Goal: Information Seeking & Learning: Check status

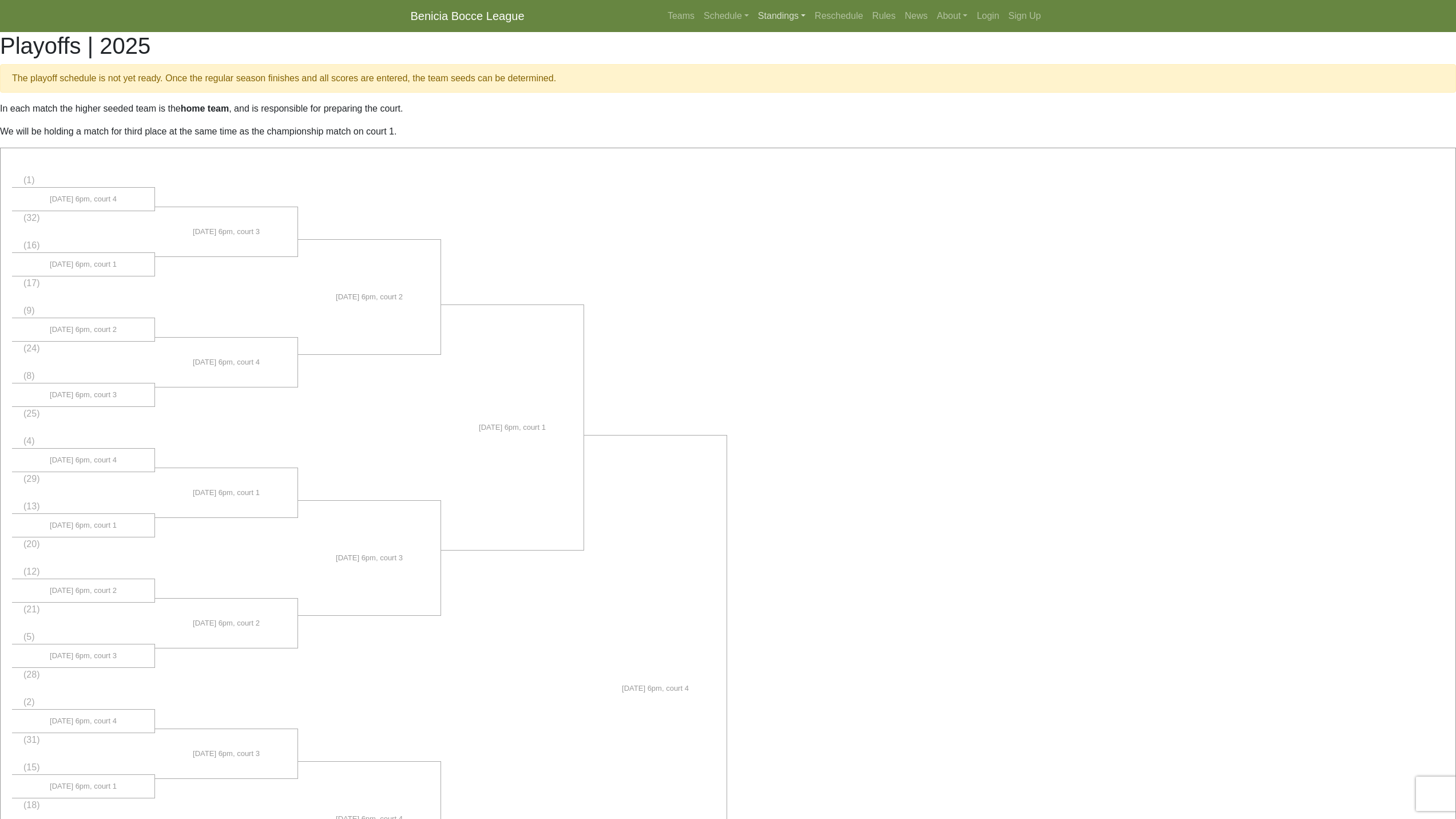
click at [782, 13] on link "Standings" at bounding box center [782, 16] width 56 height 23
click at [785, 41] on link "[DATE] Morning" at bounding box center [799, 43] width 92 height 19
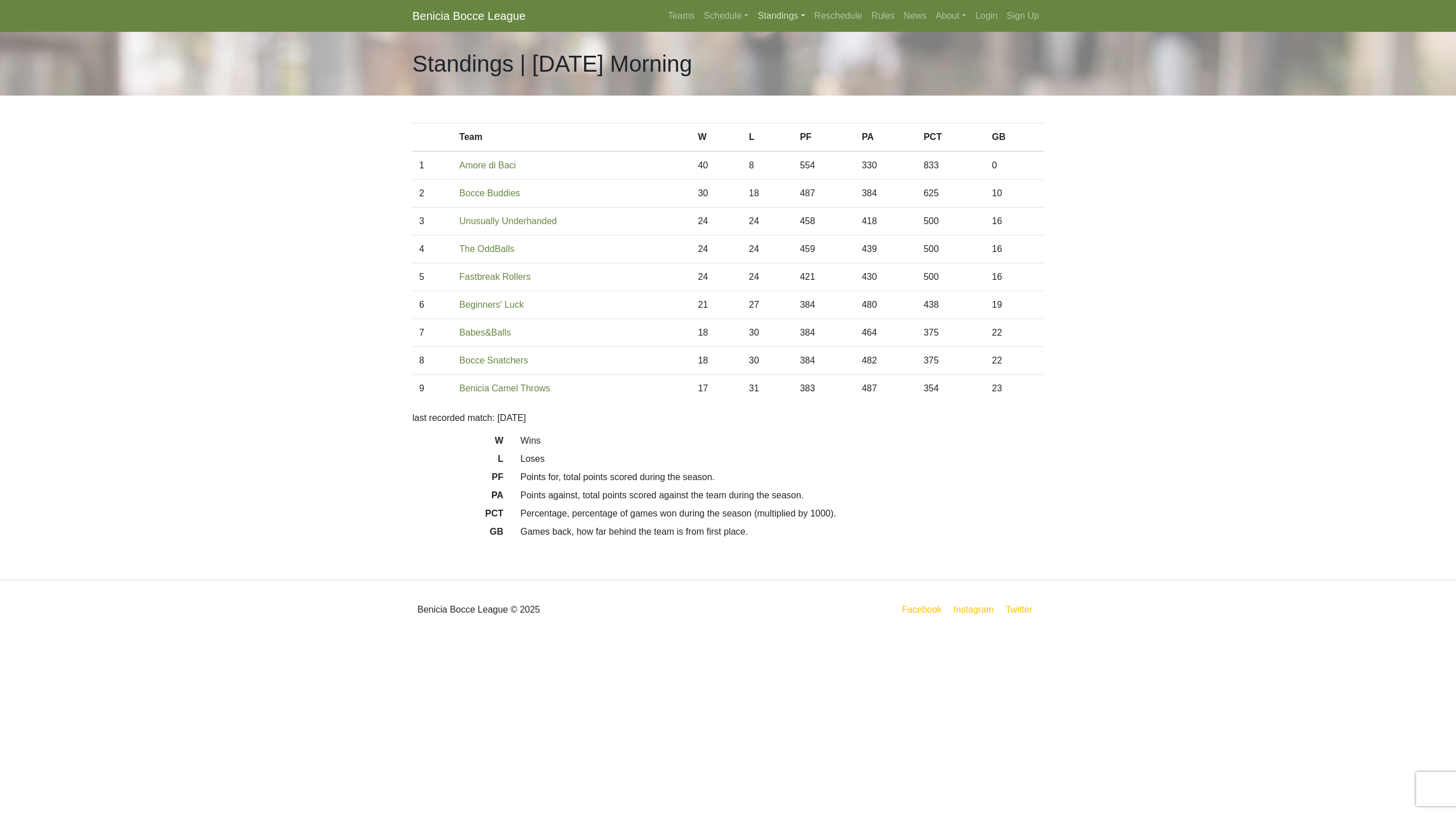
click at [805, 16] on link "Standings" at bounding box center [781, 16] width 56 height 23
click at [780, 62] on link "[DATE] Night" at bounding box center [799, 61] width 92 height 18
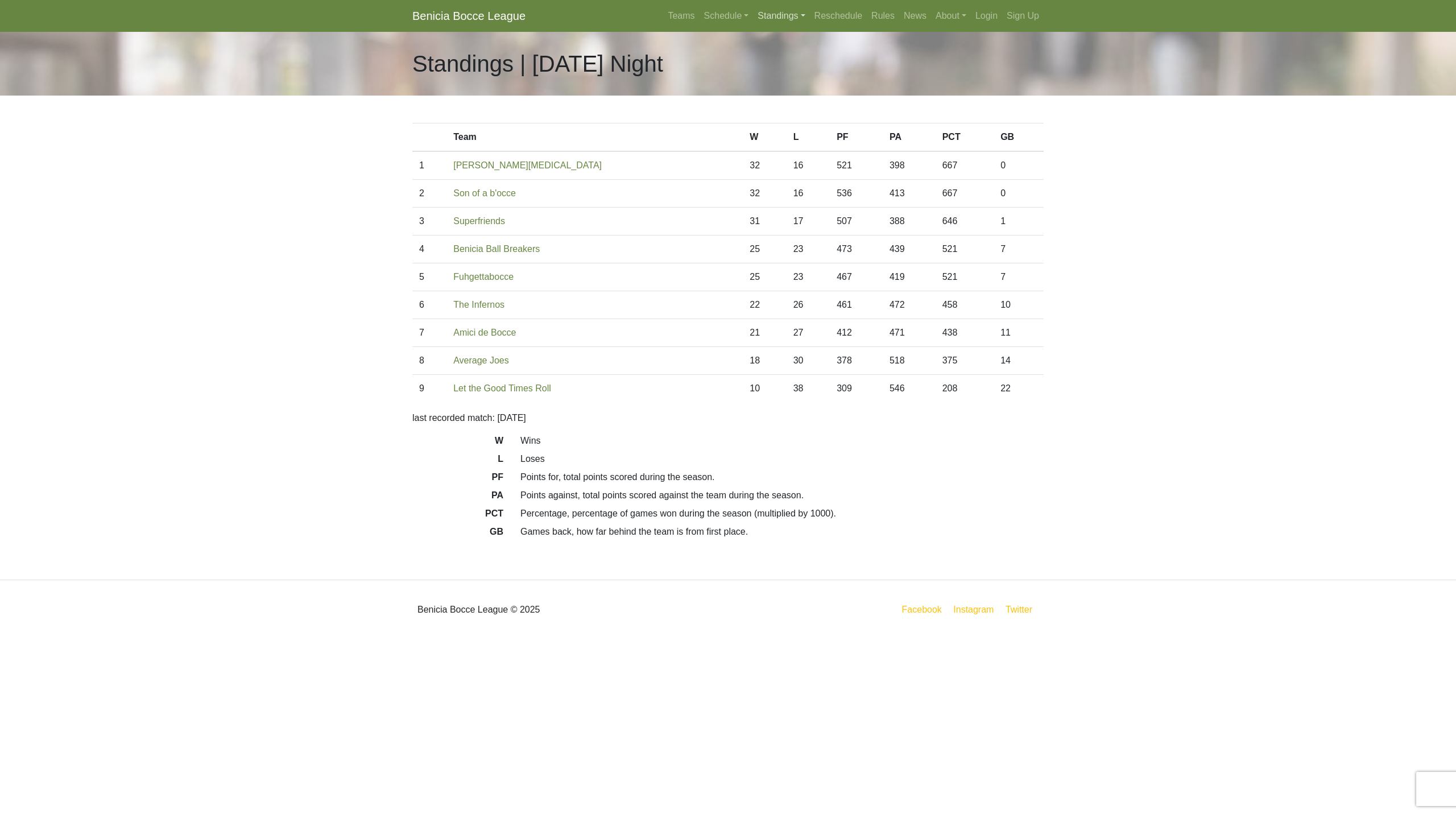
click at [781, 21] on link "Standings" at bounding box center [781, 16] width 56 height 23
click at [776, 78] on link "[DATE] Night" at bounding box center [799, 79] width 92 height 18
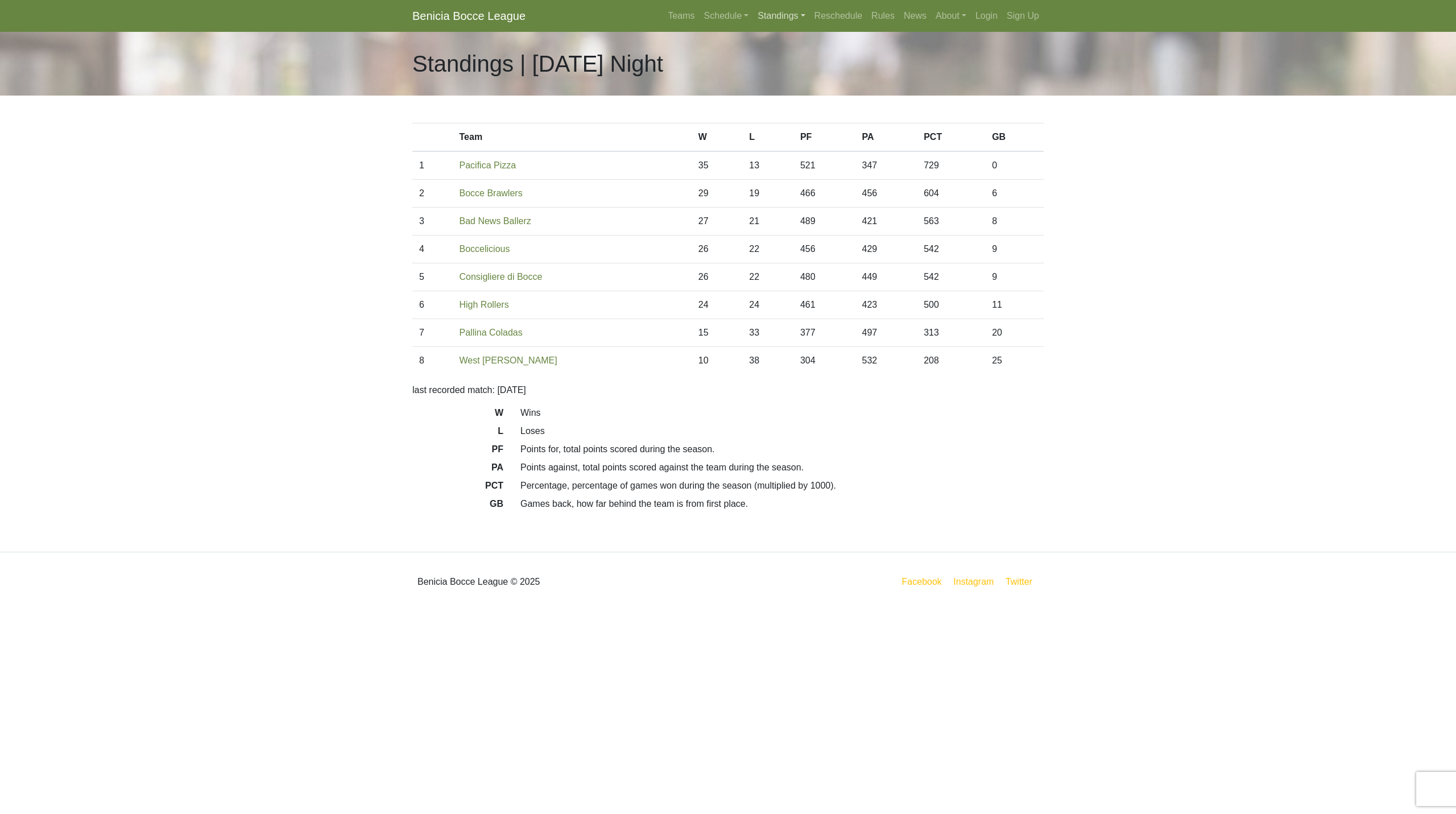
click at [795, 14] on link "Standings" at bounding box center [781, 16] width 56 height 23
click at [794, 97] on link "[DATE] Night" at bounding box center [799, 97] width 92 height 18
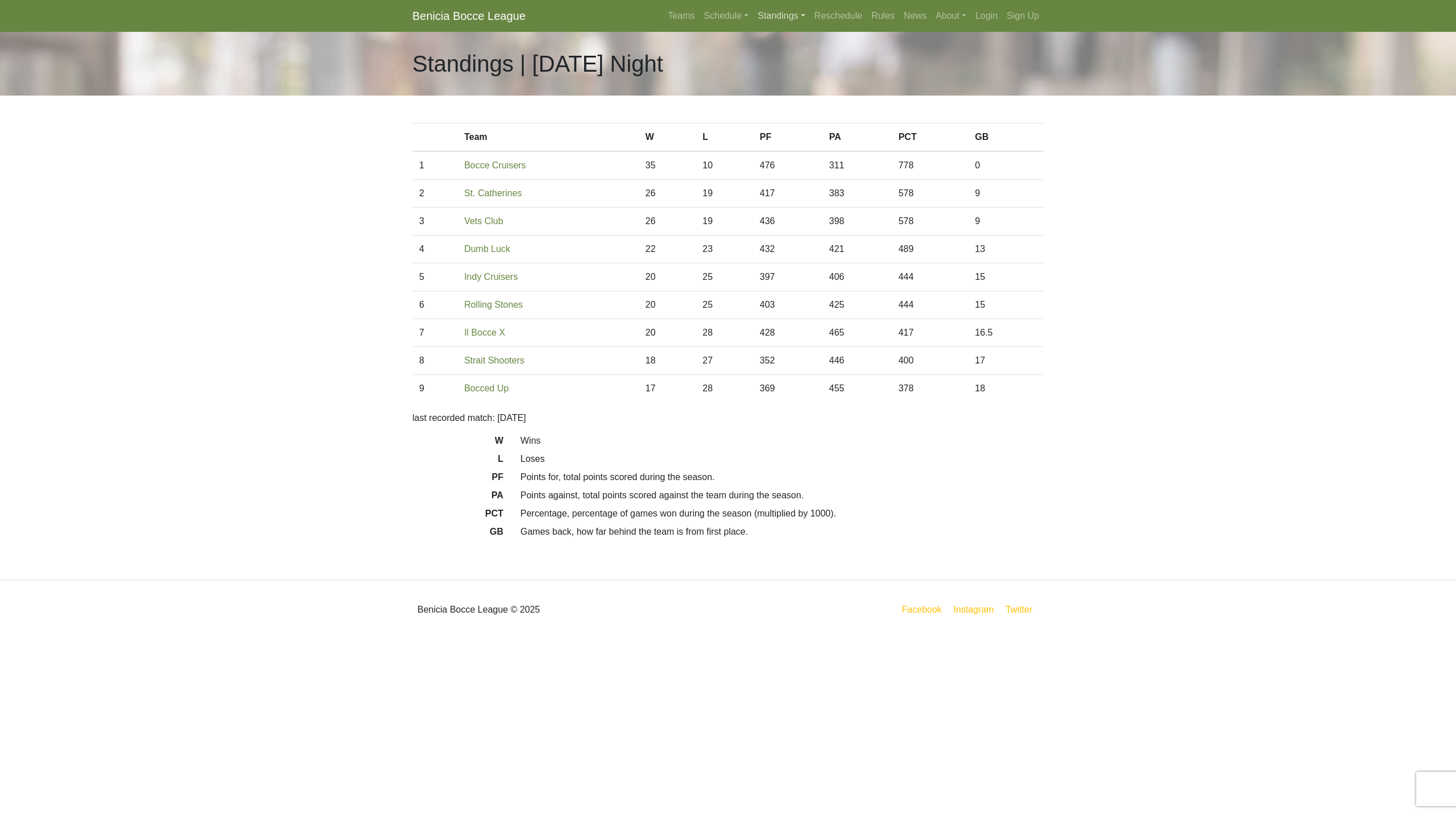
click at [777, 18] on link "Standings" at bounding box center [781, 16] width 56 height 23
click at [786, 110] on link "[DATE] Night" at bounding box center [799, 116] width 92 height 18
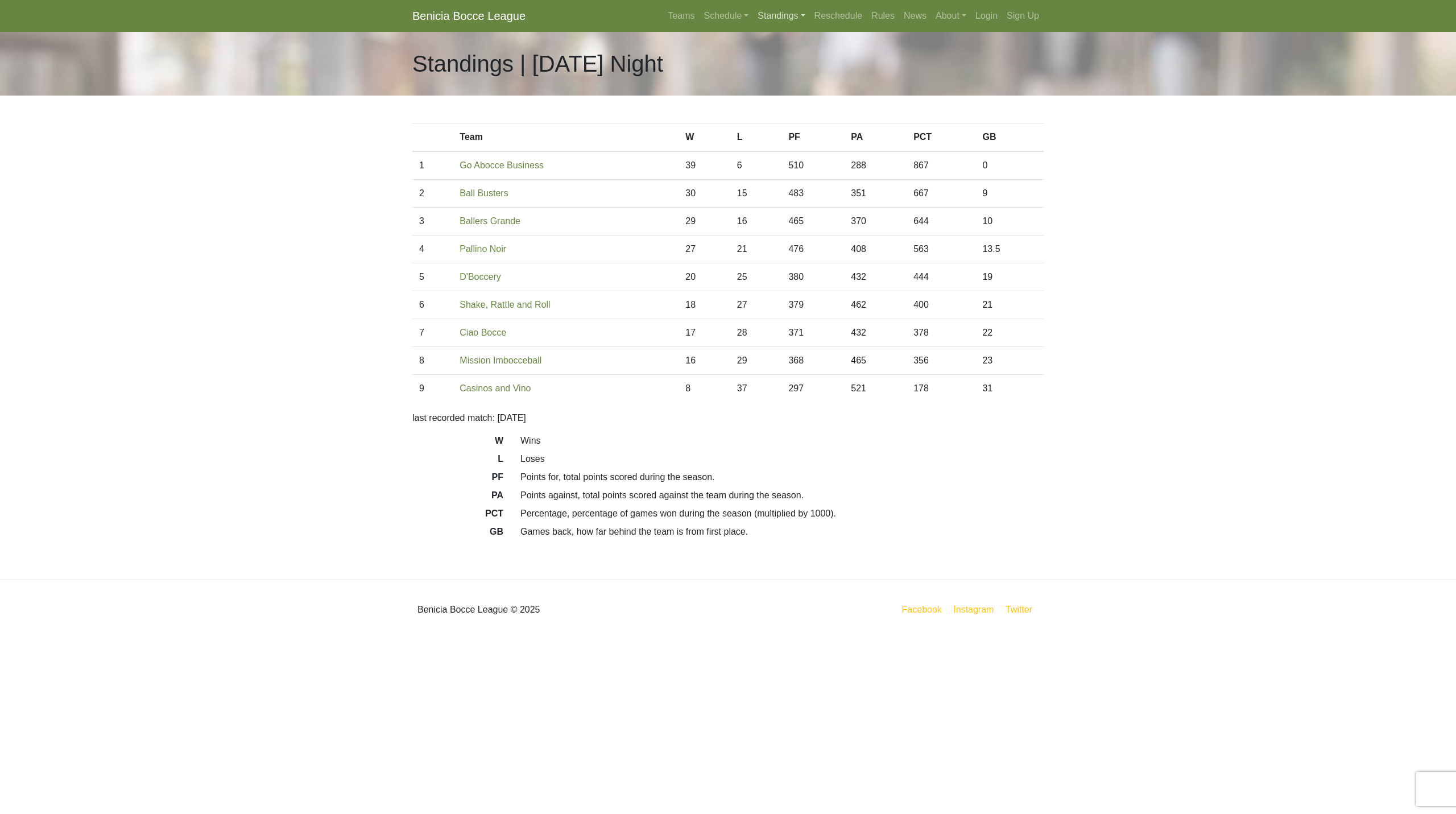
click at [763, 11] on link "Standings" at bounding box center [781, 16] width 56 height 23
click at [788, 141] on link "[DATE] Night" at bounding box center [799, 134] width 92 height 18
click at [773, 12] on link "Standings" at bounding box center [781, 16] width 56 height 23
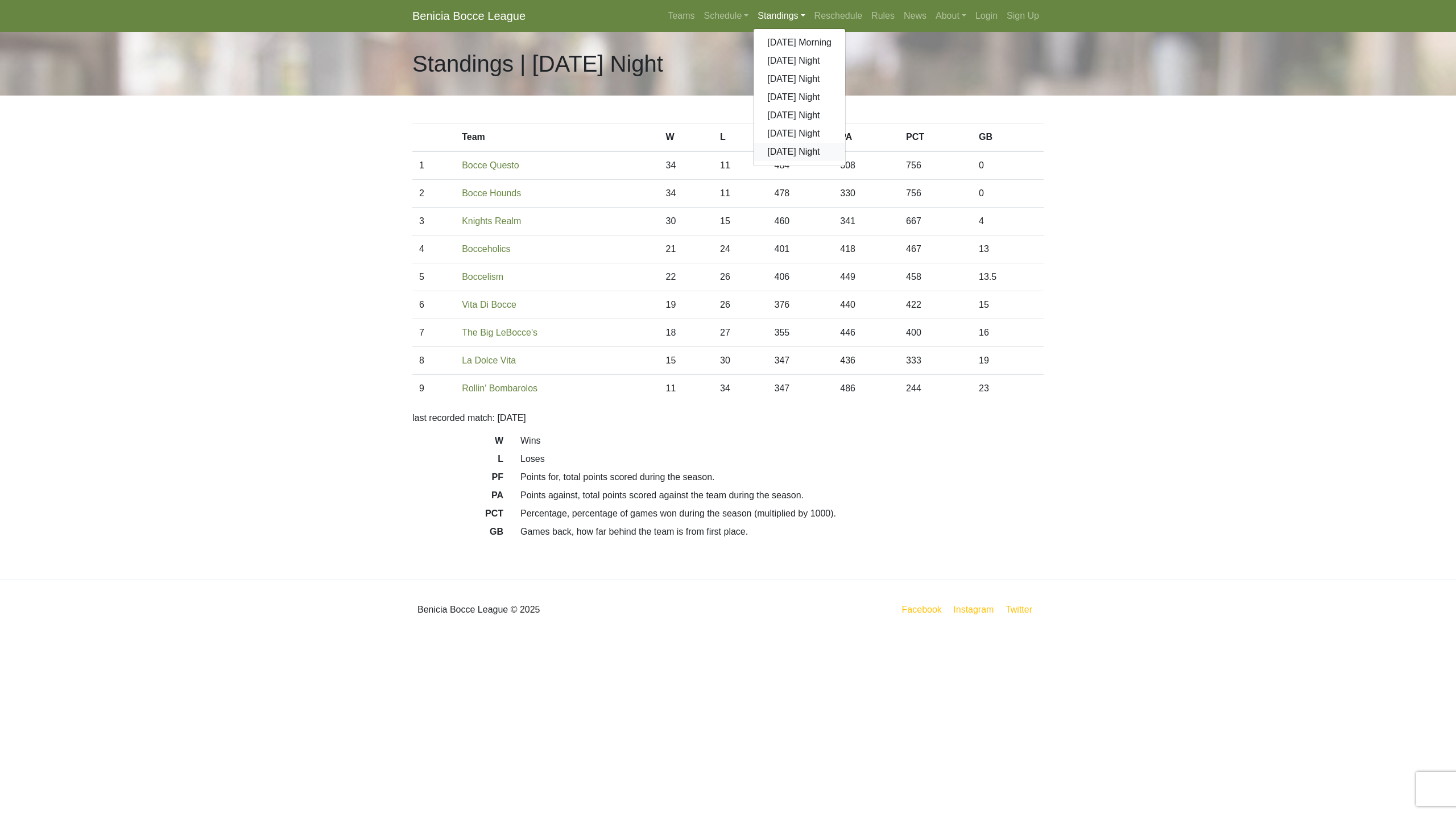
click at [782, 156] on link "[DATE] Night" at bounding box center [799, 152] width 92 height 18
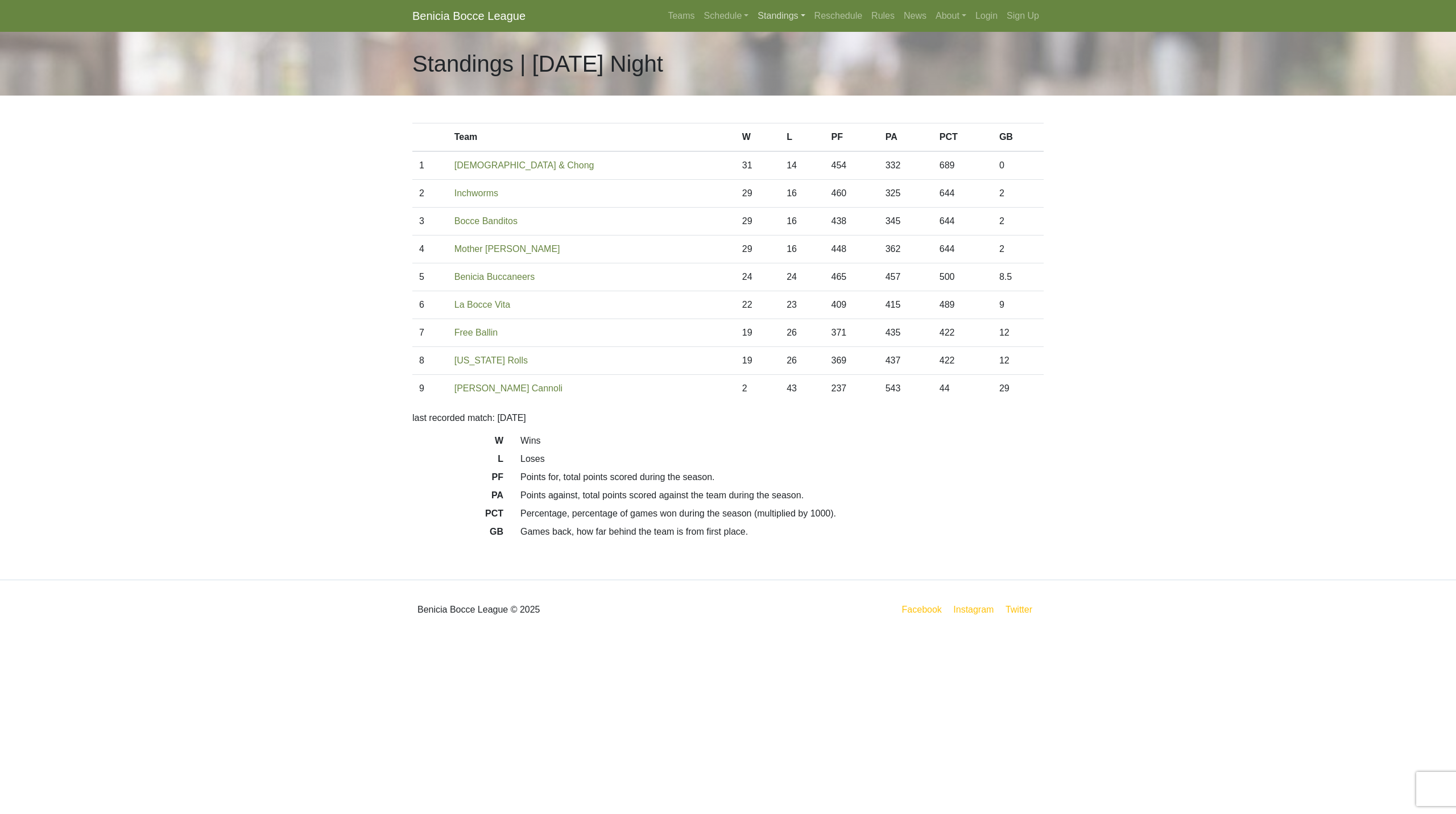
click at [796, 14] on link "Standings" at bounding box center [781, 16] width 56 height 23
click at [790, 63] on link "[DATE] Night" at bounding box center [799, 61] width 92 height 18
click at [793, 19] on link "Standings" at bounding box center [781, 16] width 56 height 23
click at [794, 129] on link "[DATE] Night" at bounding box center [799, 134] width 92 height 18
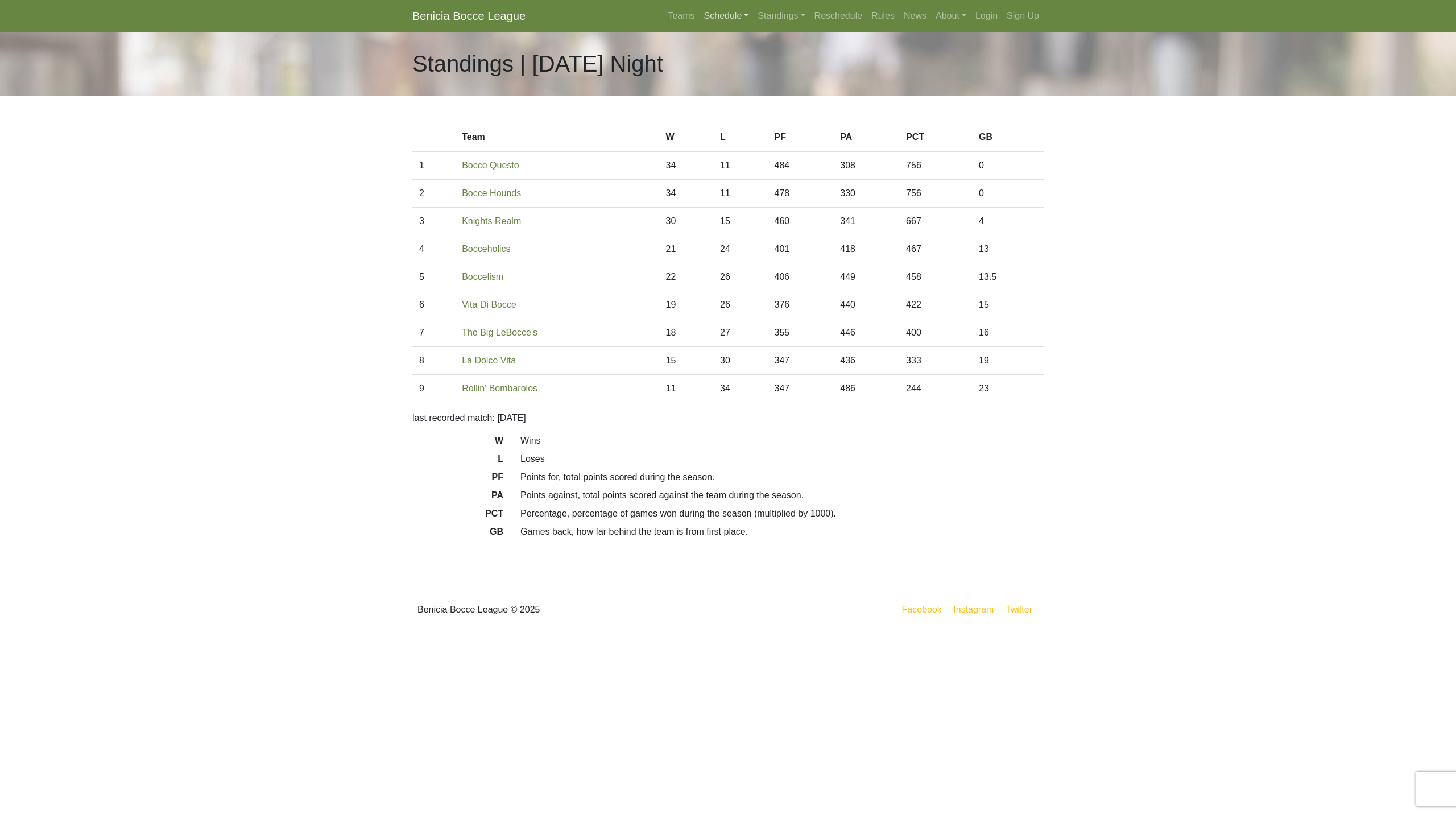
click at [739, 14] on link "Schedule" at bounding box center [727, 16] width 54 height 23
click at [729, 129] on link "[DATE] Night" at bounding box center [746, 134] width 92 height 18
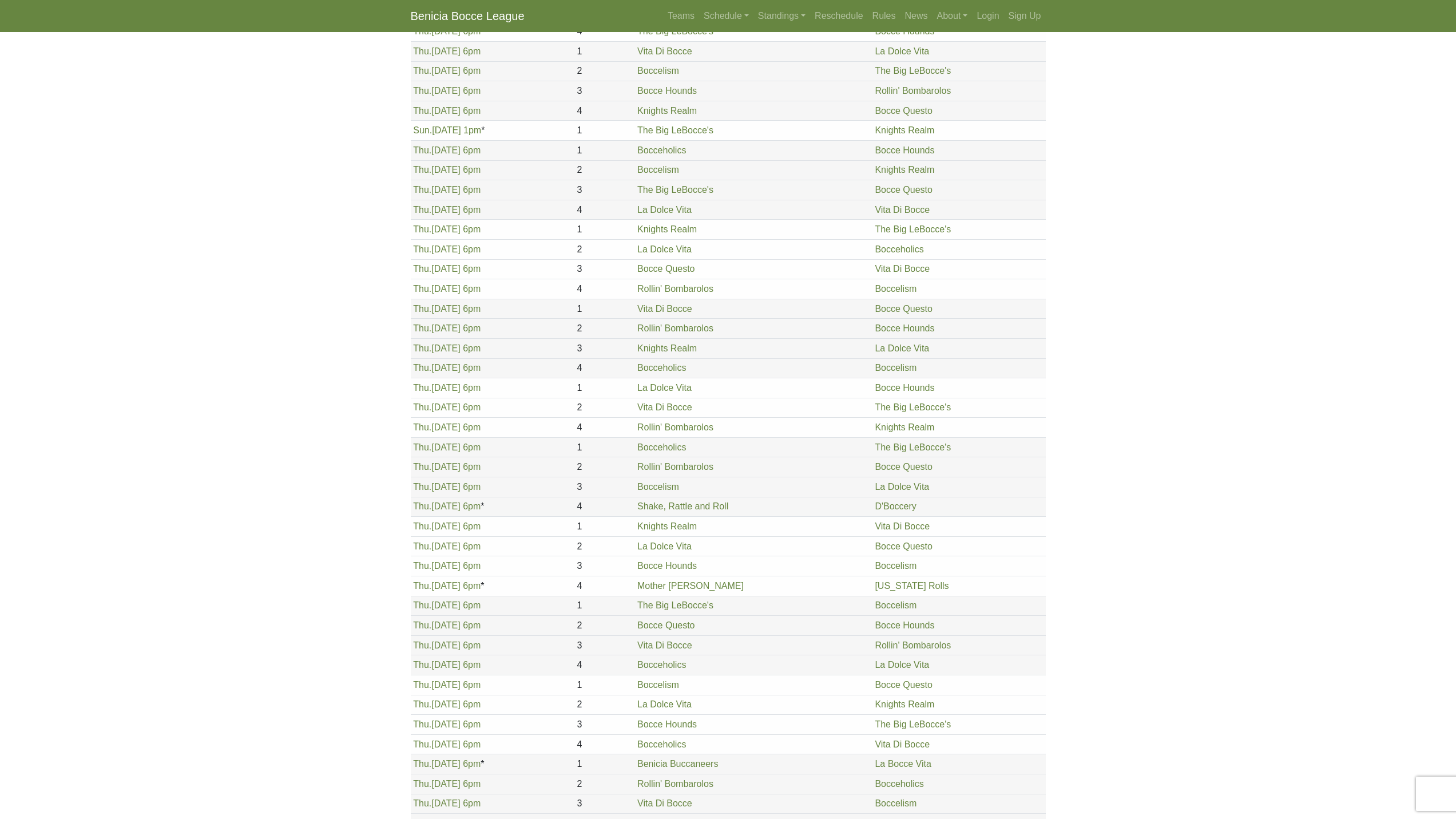
scroll to position [955, 0]
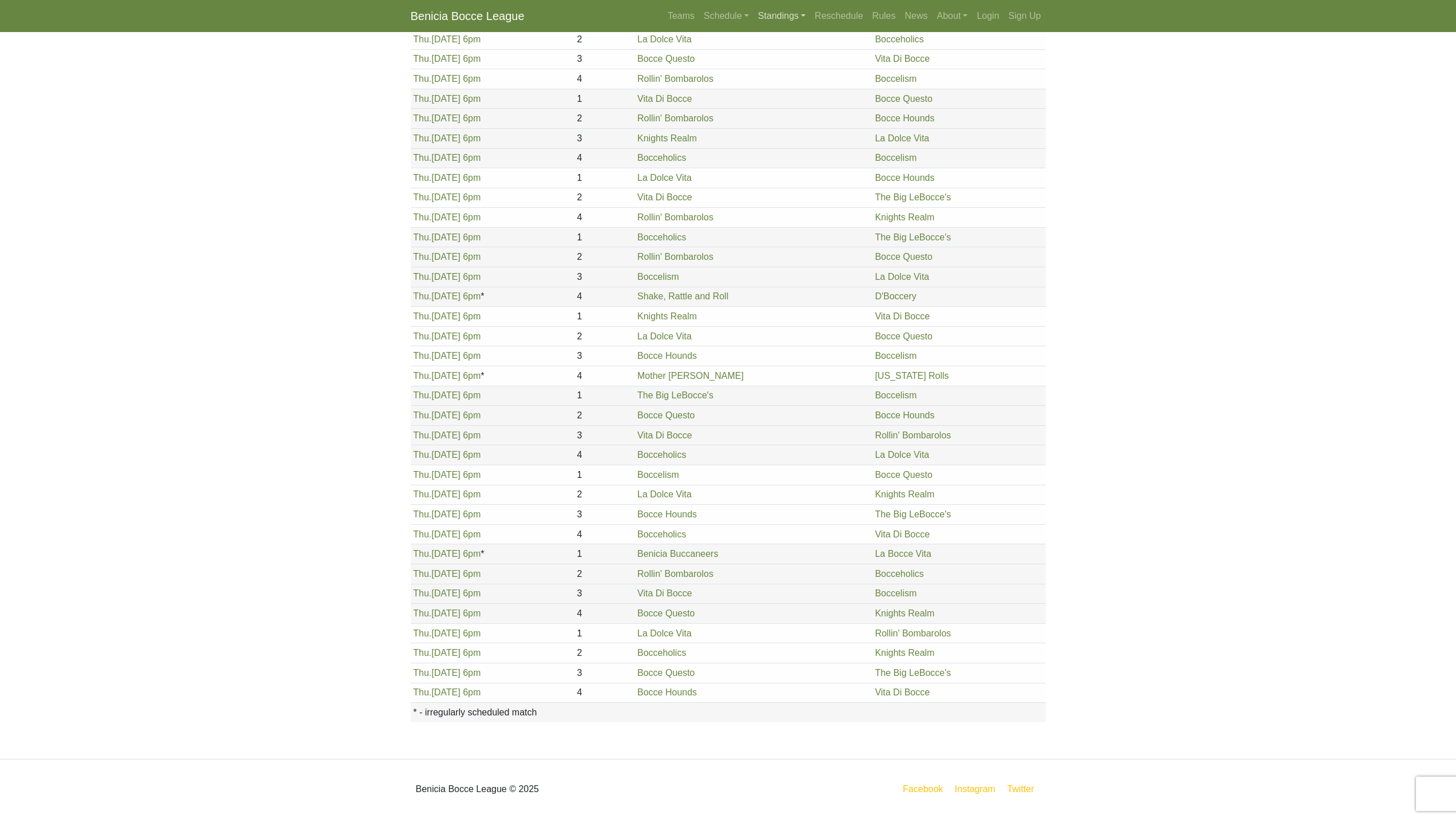
click at [778, 19] on link "Standings" at bounding box center [782, 16] width 56 height 23
click at [794, 135] on link "[DATE] Night" at bounding box center [799, 134] width 92 height 19
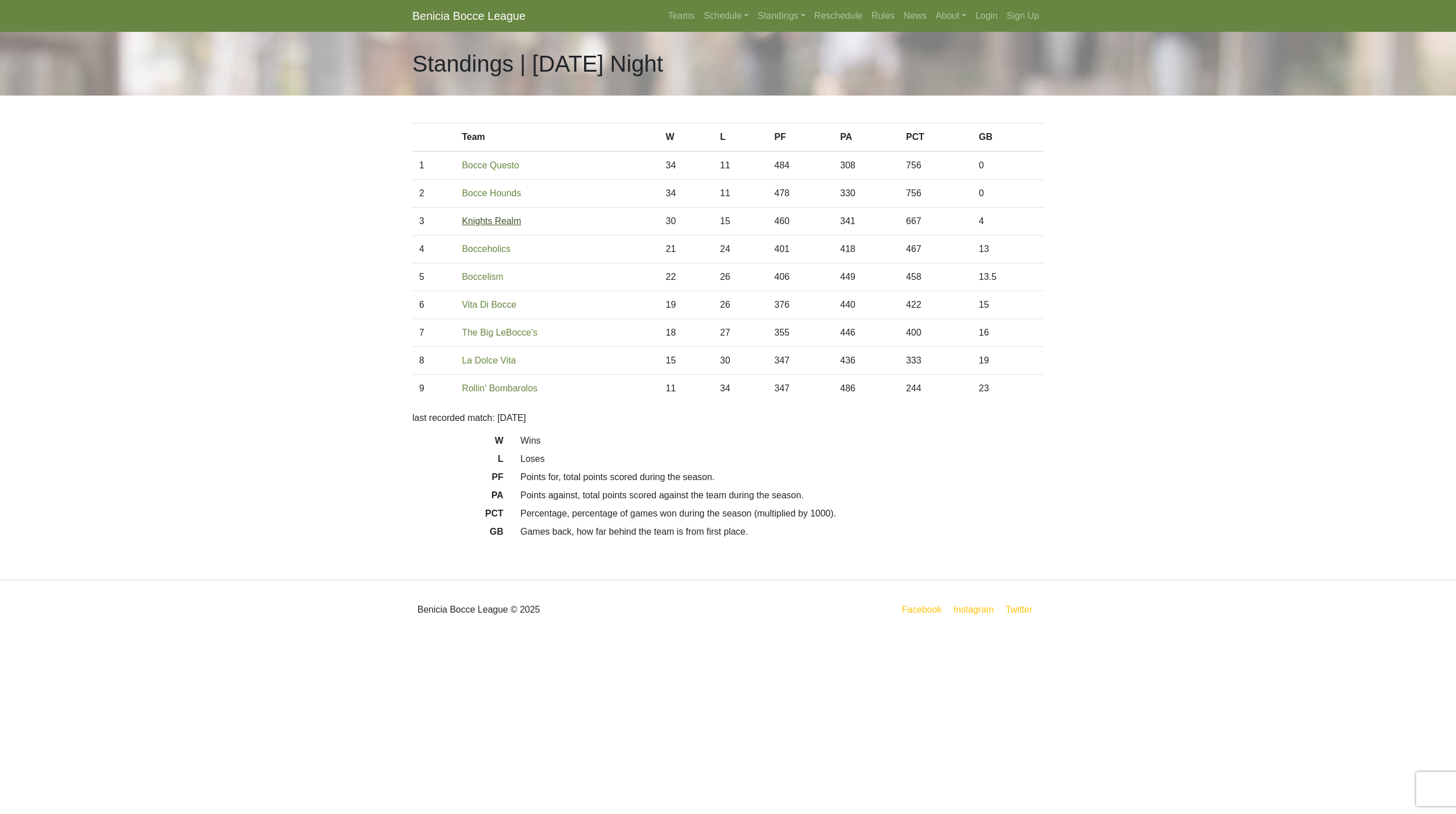
click at [500, 219] on link "Knights Realm" at bounding box center [491, 221] width 59 height 10
click at [787, 13] on link "Standings" at bounding box center [781, 16] width 56 height 23
click at [788, 156] on link "[DATE] Night" at bounding box center [799, 152] width 92 height 18
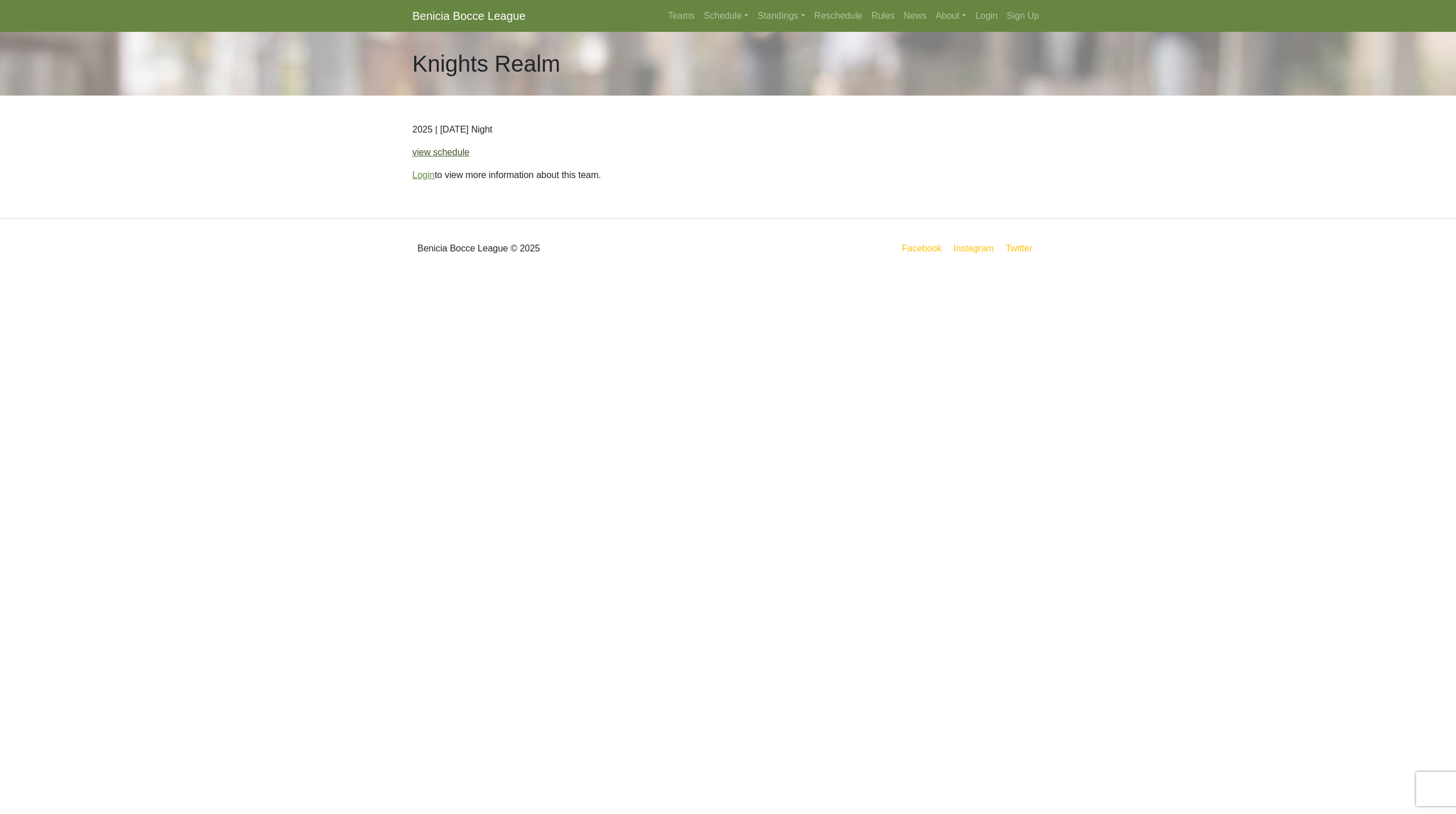
click at [457, 148] on link "view schedule" at bounding box center [441, 152] width 58 height 10
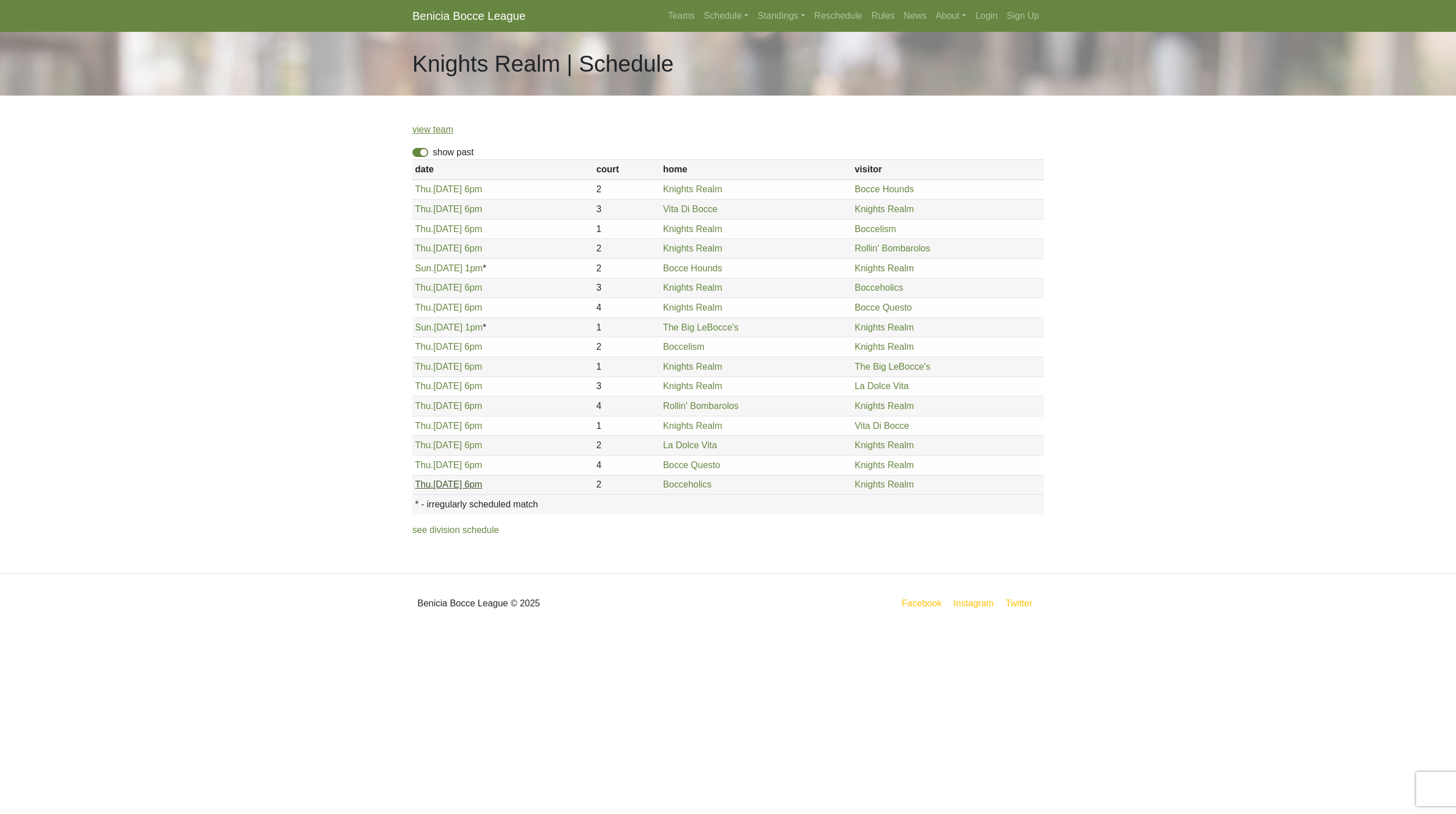
click at [455, 487] on link "[DATE] 6pm" at bounding box center [449, 484] width 67 height 10
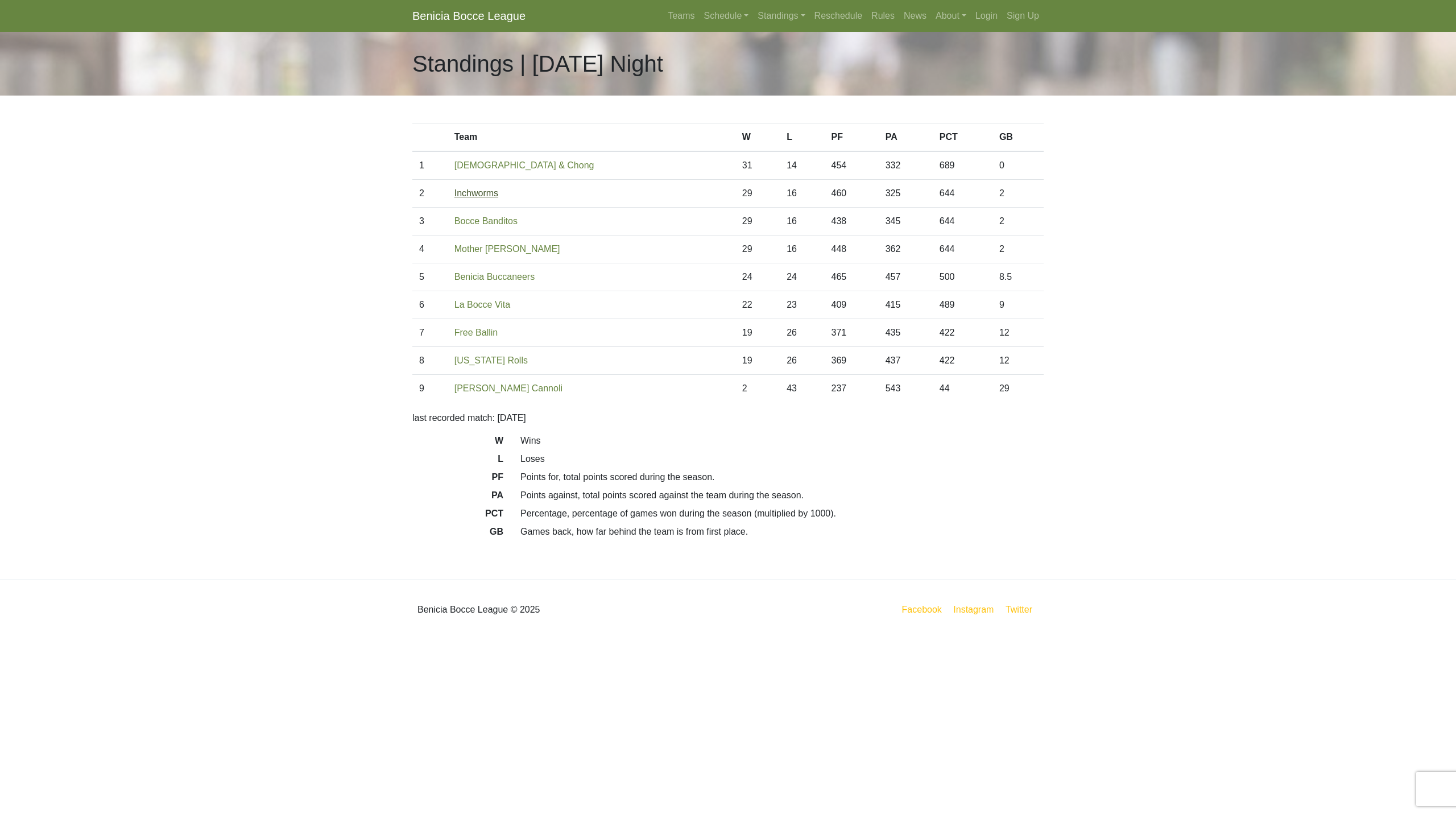
click at [475, 195] on link "Inchworms" at bounding box center [477, 193] width 44 height 10
click at [501, 219] on link "Bocce Banditos" at bounding box center [486, 221] width 63 height 10
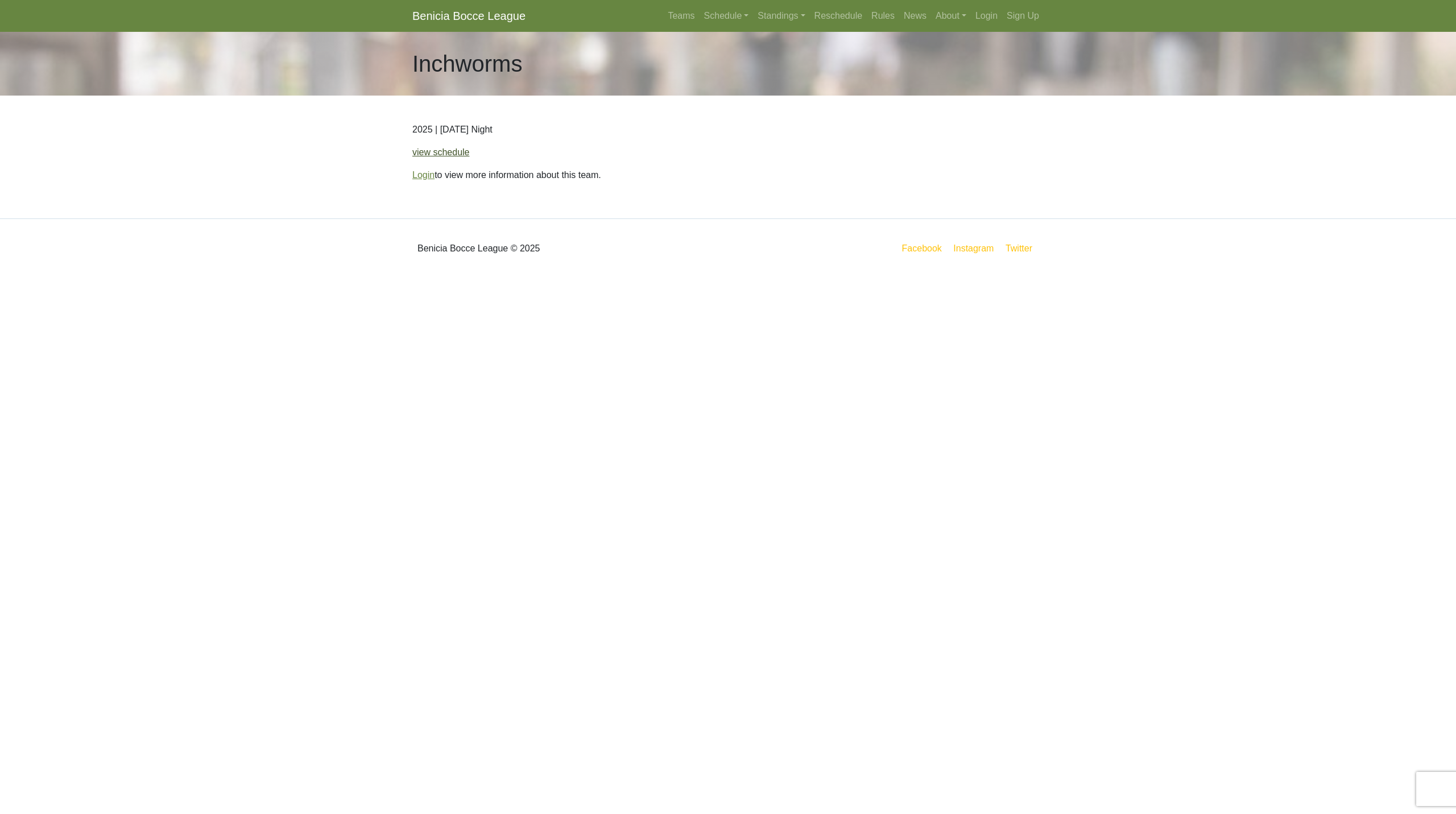
click at [450, 157] on link "view schedule" at bounding box center [441, 152] width 58 height 10
click at [450, 151] on link "view schedule" at bounding box center [441, 152] width 58 height 10
